Goal: Navigation & Orientation: Find specific page/section

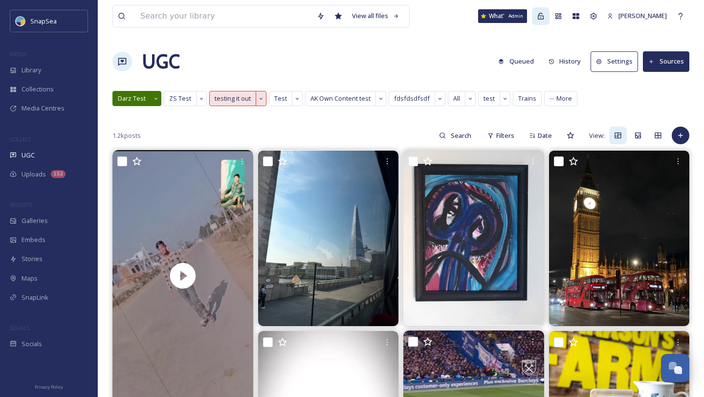
click at [537, 14] on icon at bounding box center [540, 16] width 8 height 8
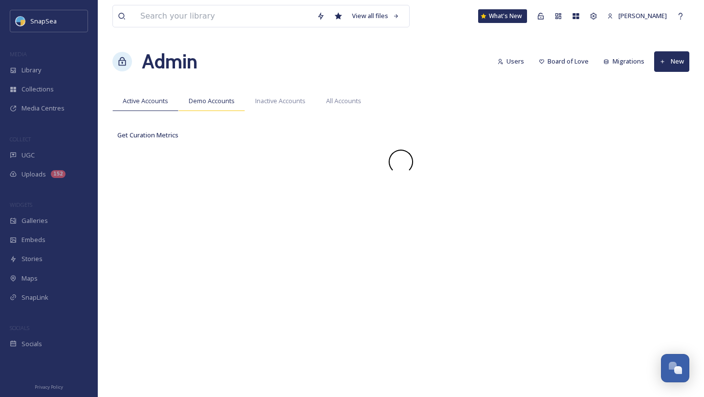
click at [205, 105] on span "Demo Accounts" at bounding box center [212, 100] width 46 height 9
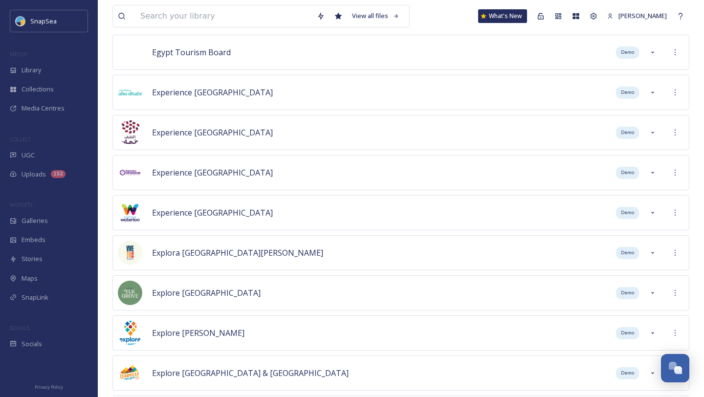
scroll to position [2760, 0]
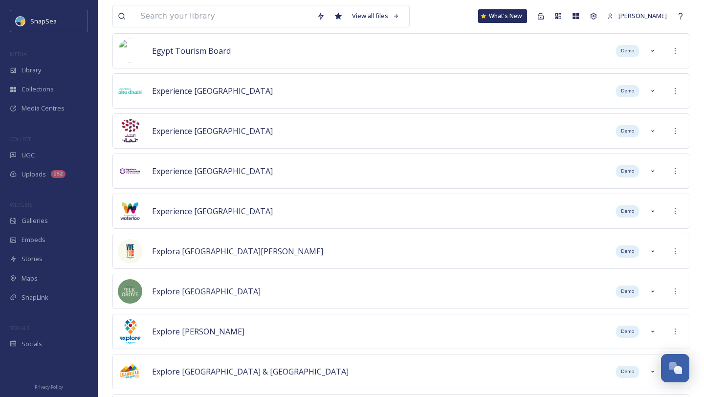
click at [205, 133] on span "Experience Oman" at bounding box center [212, 131] width 121 height 11
click at [181, 132] on span "Experience Oman" at bounding box center [212, 131] width 121 height 11
click at [674, 133] on icon at bounding box center [675, 131] width 8 height 8
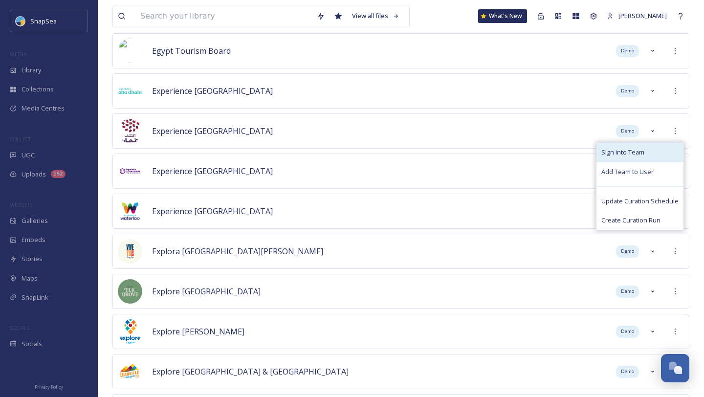
click at [651, 150] on div "Sign into Team" at bounding box center [639, 152] width 87 height 19
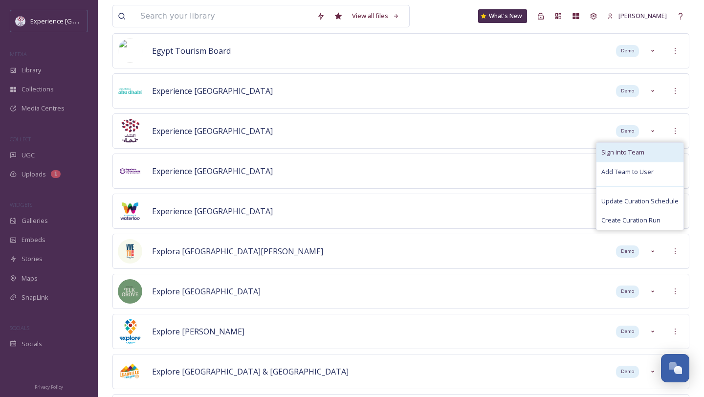
click at [651, 150] on div "Sign into Team" at bounding box center [639, 152] width 87 height 19
click at [633, 154] on span "Sign into Team" at bounding box center [622, 152] width 43 height 9
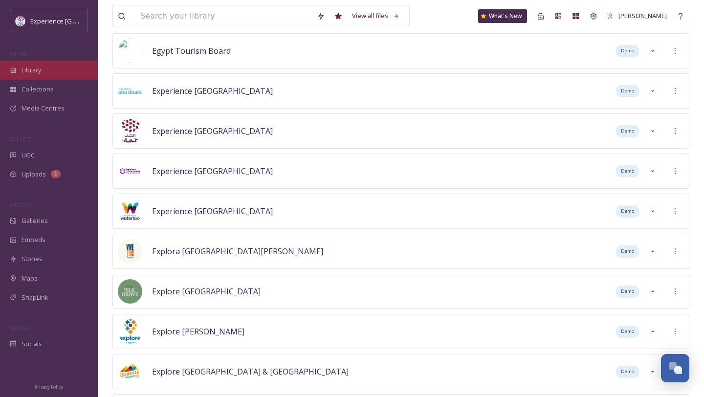
click at [39, 68] on span "Library" at bounding box center [31, 69] width 20 height 9
